Goal: Register for event/course

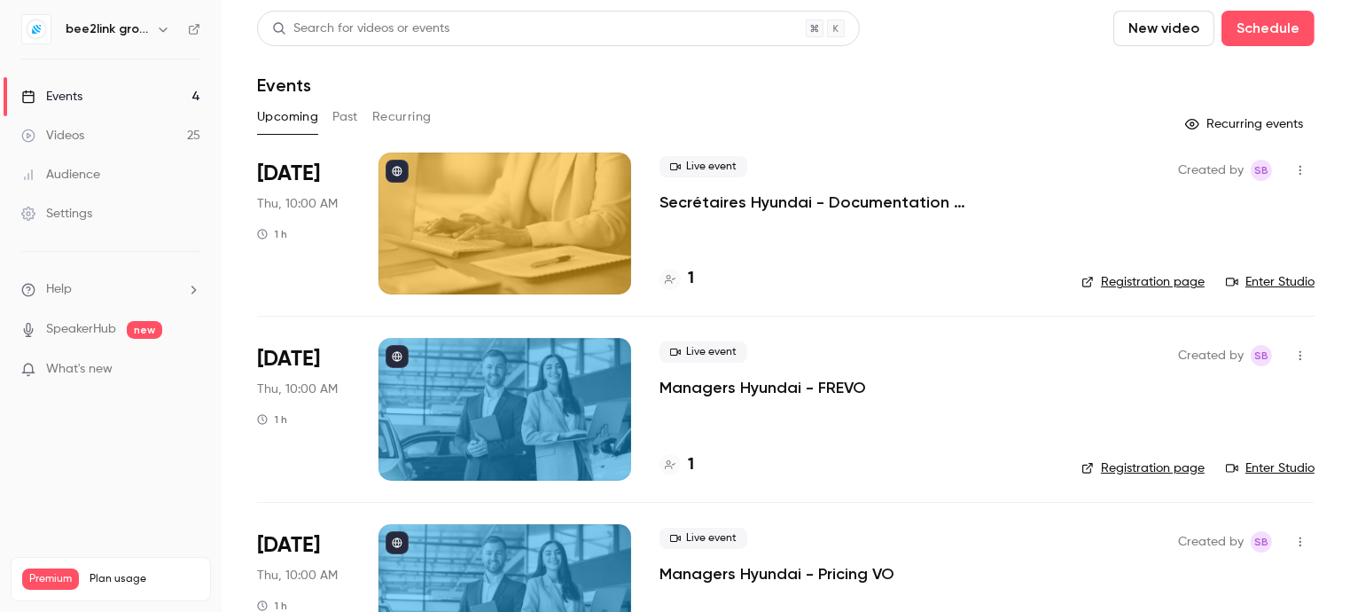
click at [156, 27] on icon "button" at bounding box center [163, 29] width 14 height 14
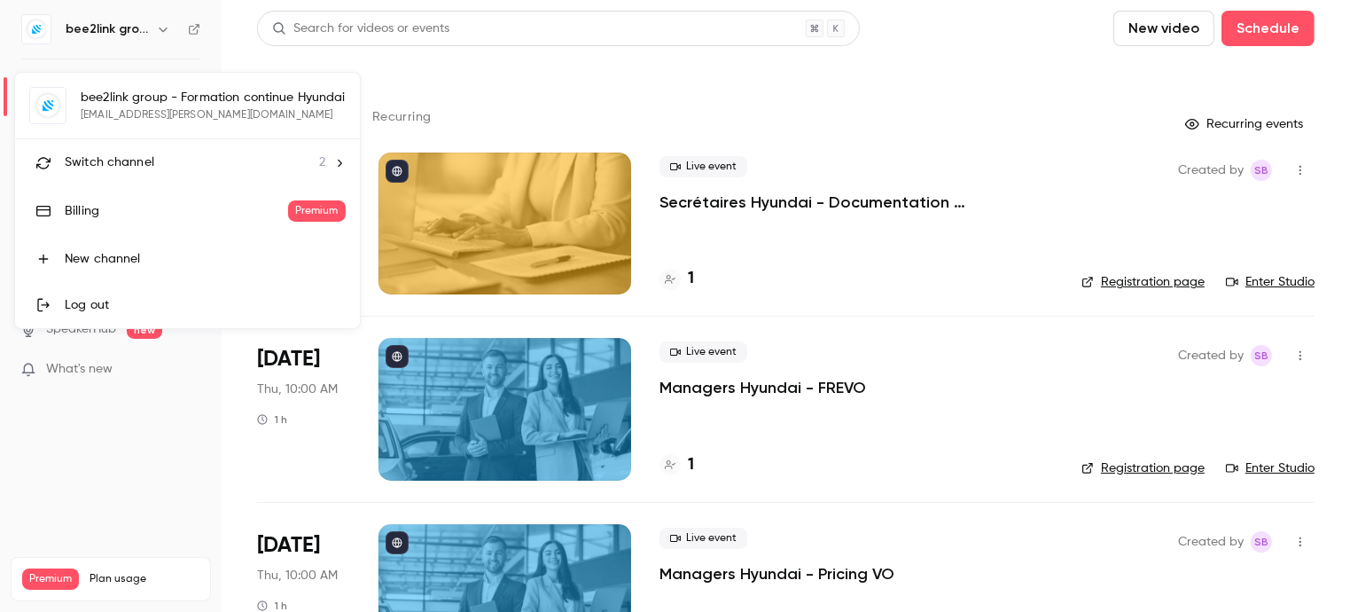
click at [156, 92] on div "bee2link group - Formation continue Hyundai [EMAIL_ADDRESS][PERSON_NAME][DOMAIN…" at bounding box center [187, 200] width 345 height 255
click at [202, 102] on div "bee2link group - Formation continue Hyundai [EMAIL_ADDRESS][PERSON_NAME][DOMAIN…" at bounding box center [187, 200] width 345 height 255
click at [762, 201] on div at bounding box center [675, 306] width 1350 height 612
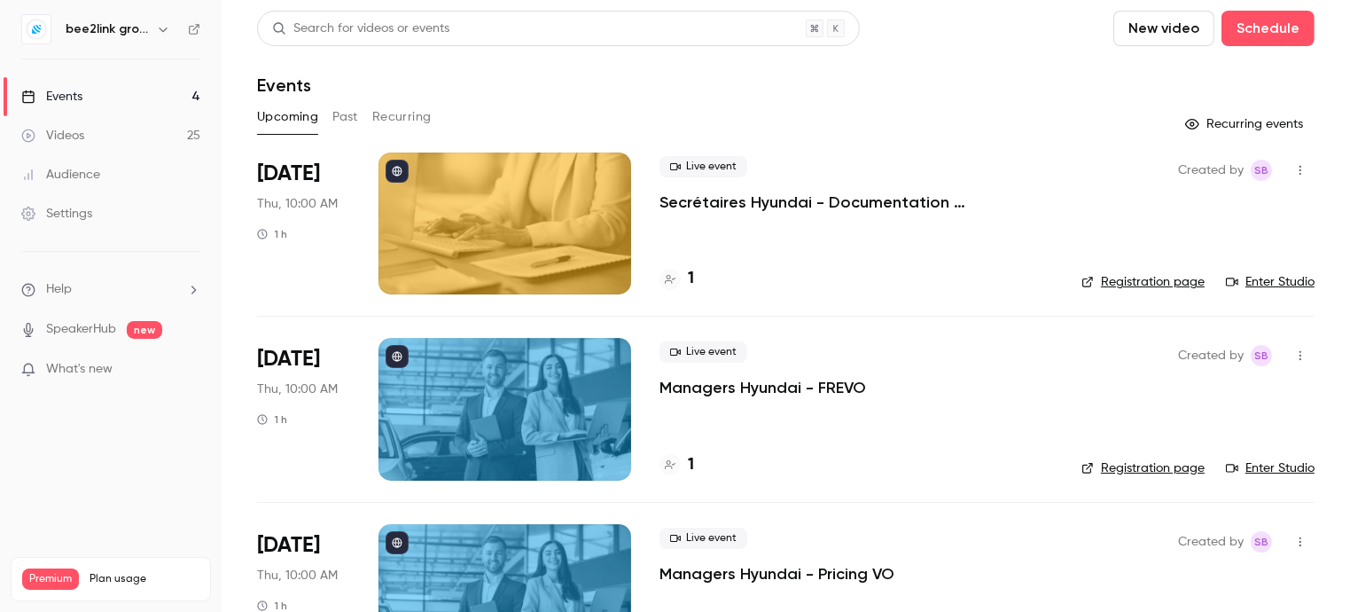
click at [945, 202] on p "Secrétaires Hyundai - Documentation administrative et commerciale" at bounding box center [857, 202] width 394 height 21
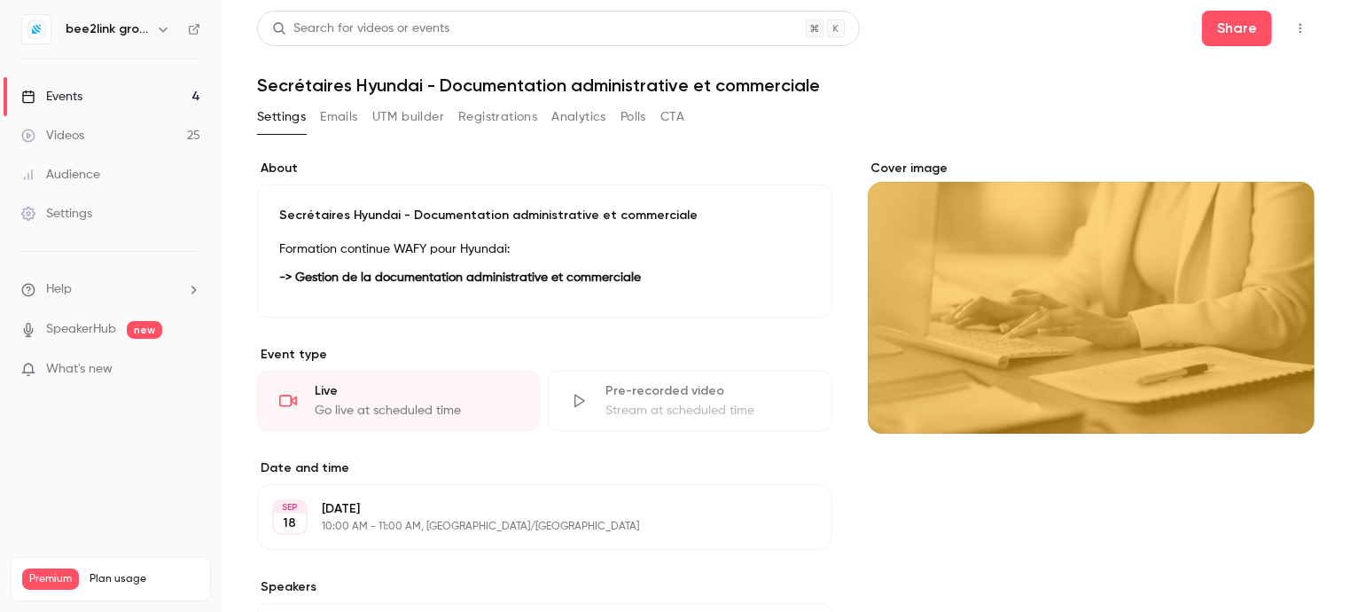
click at [71, 94] on div "Events" at bounding box center [51, 97] width 61 height 18
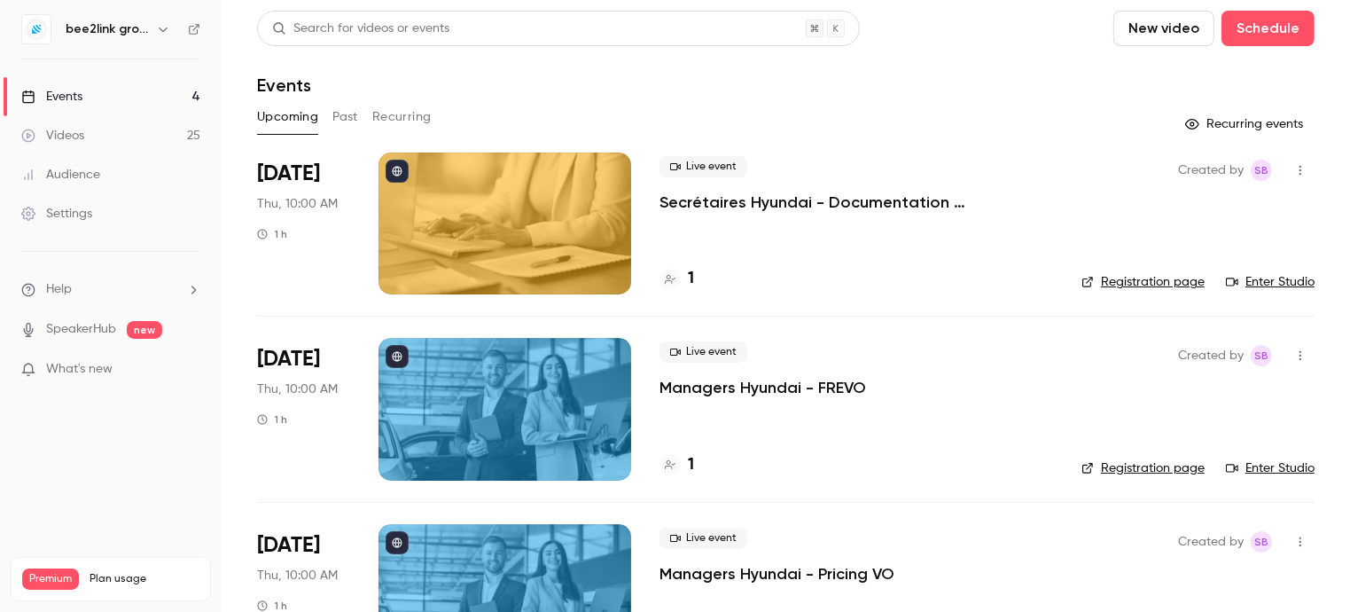
click at [1294, 354] on icon "button" at bounding box center [1301, 355] width 14 height 12
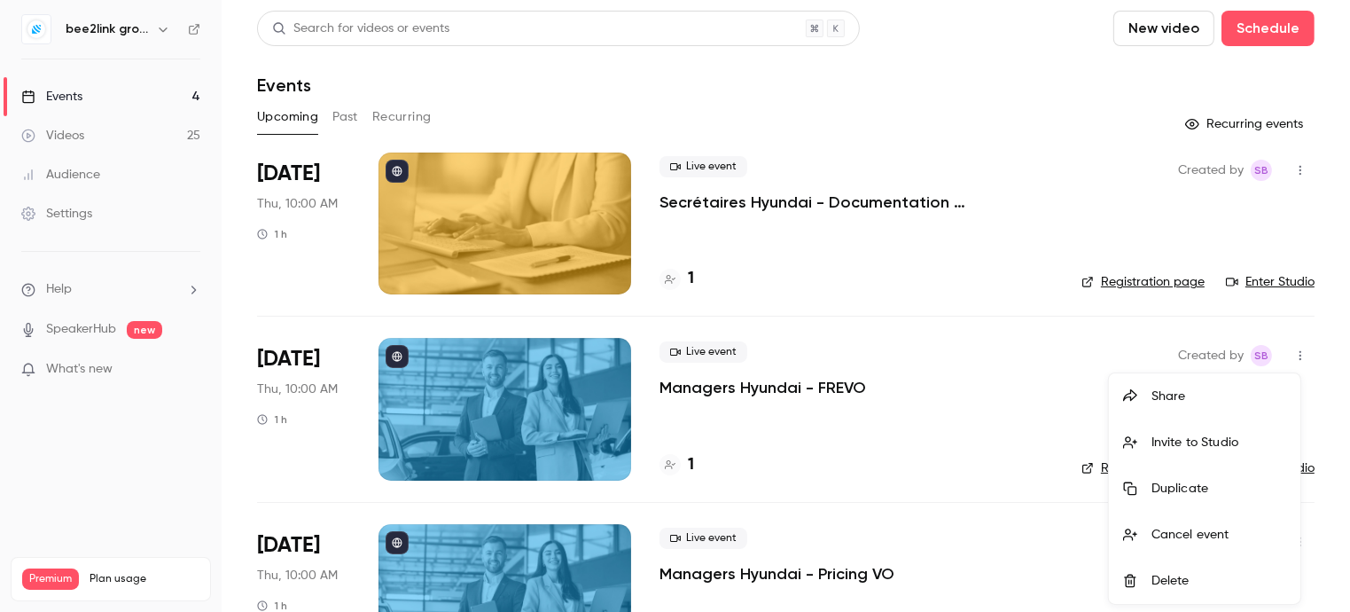
drag, startPoint x: 254, startPoint y: 358, endPoint x: 346, endPoint y: 358, distance: 91.3
click at [346, 358] on div at bounding box center [675, 306] width 1350 height 612
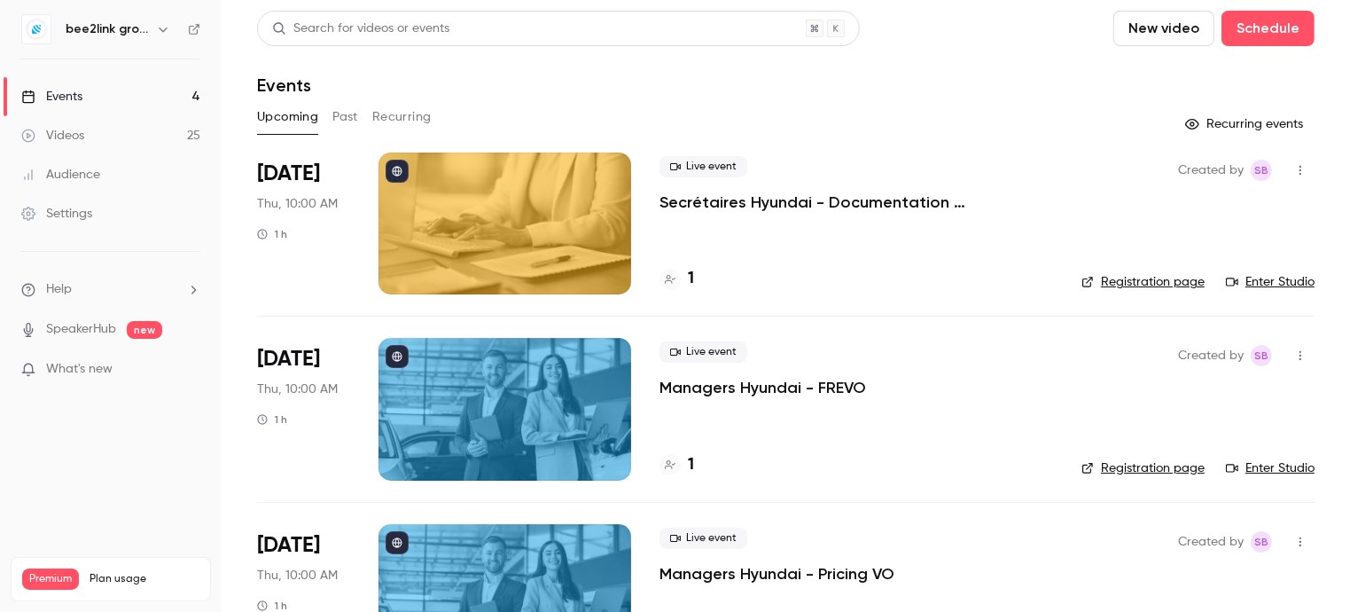
click at [952, 206] on p "Secrétaires Hyundai - Documentation administrative et commerciale" at bounding box center [857, 202] width 394 height 21
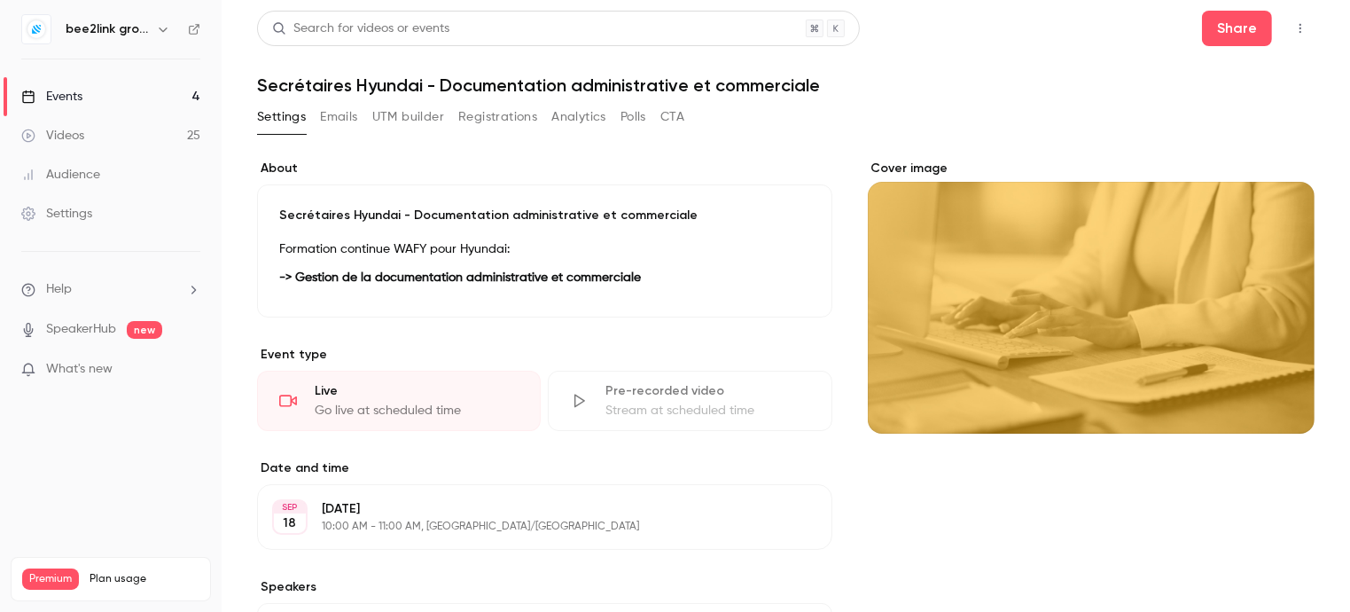
click at [479, 279] on strong "-> Gestion de la documentation administrative et commerciale" at bounding box center [460, 277] width 362 height 12
